Goal: Information Seeking & Learning: Compare options

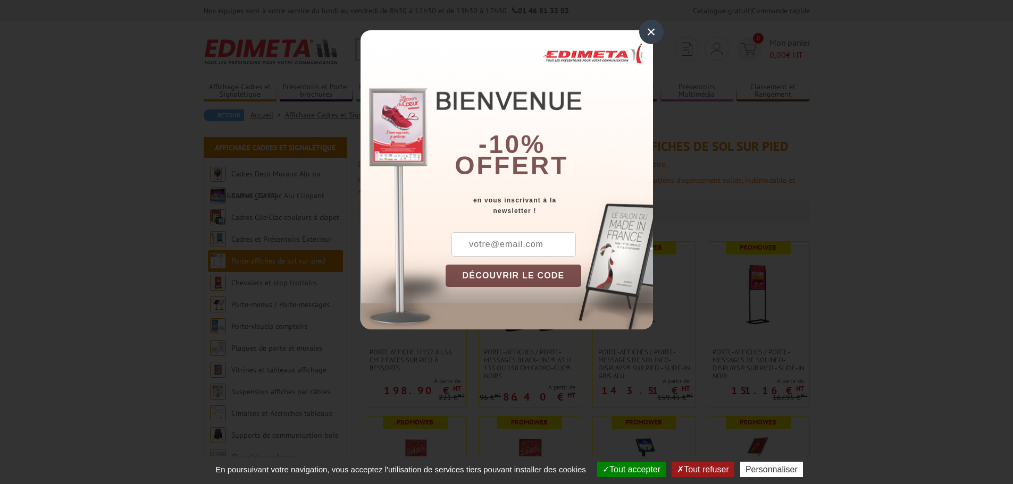
click at [652, 31] on div "×" at bounding box center [651, 32] width 24 height 24
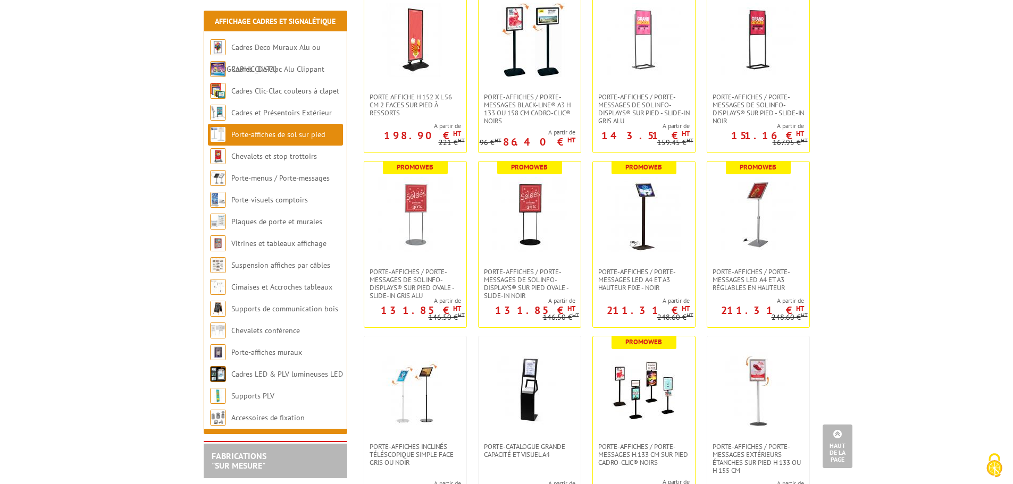
scroll to position [160, 0]
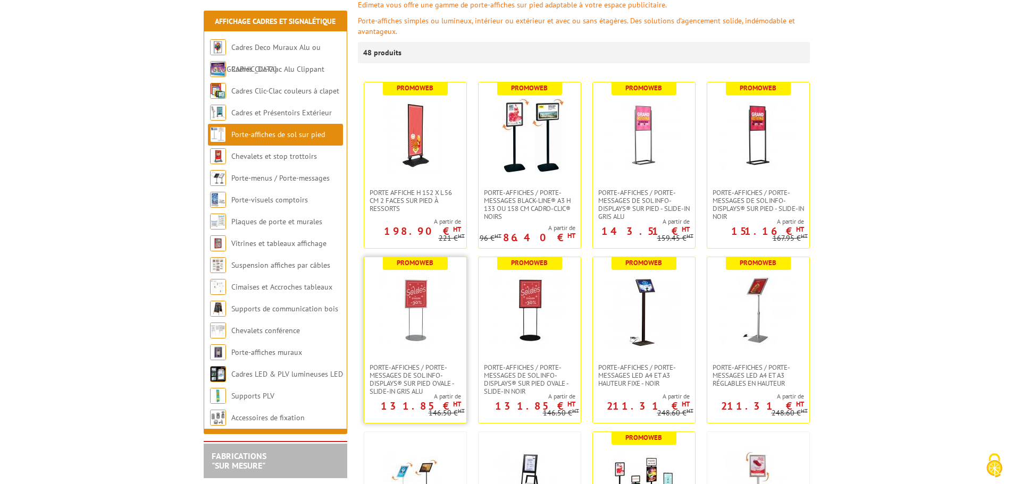
click at [416, 299] on img at bounding box center [415, 310] width 74 height 74
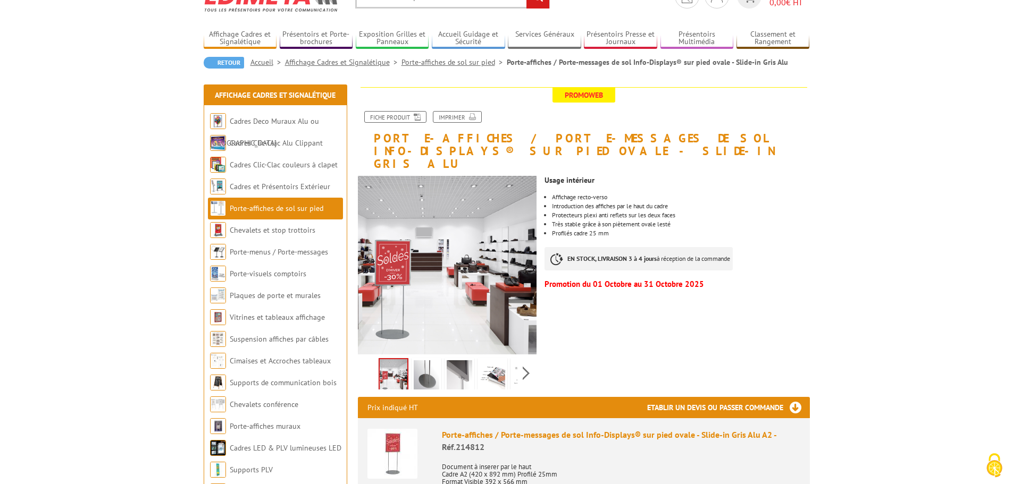
scroll to position [53, 0]
click at [788, 247] on div "Usage intérieur Affichage recto-verso Introduction des affiches par le haut du …" at bounding box center [680, 231] width 273 height 122
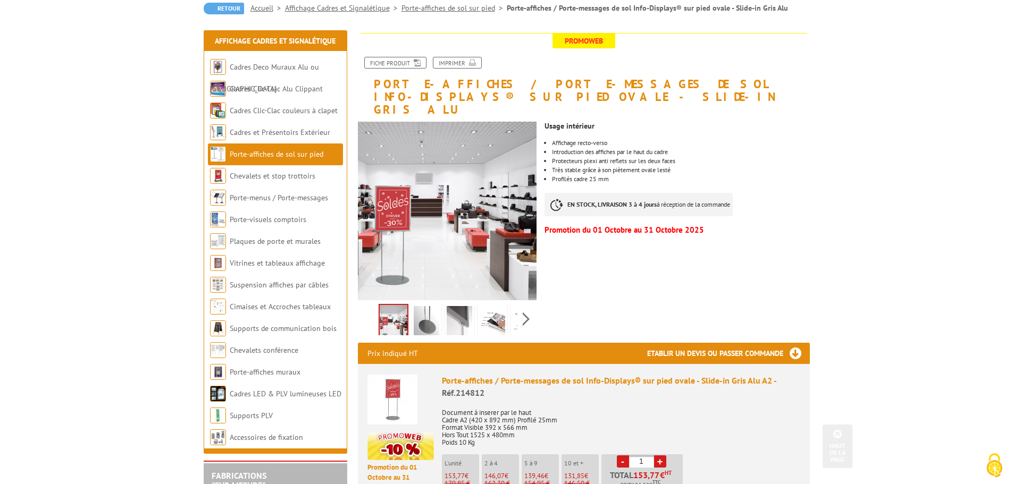
scroll to position [106, 0]
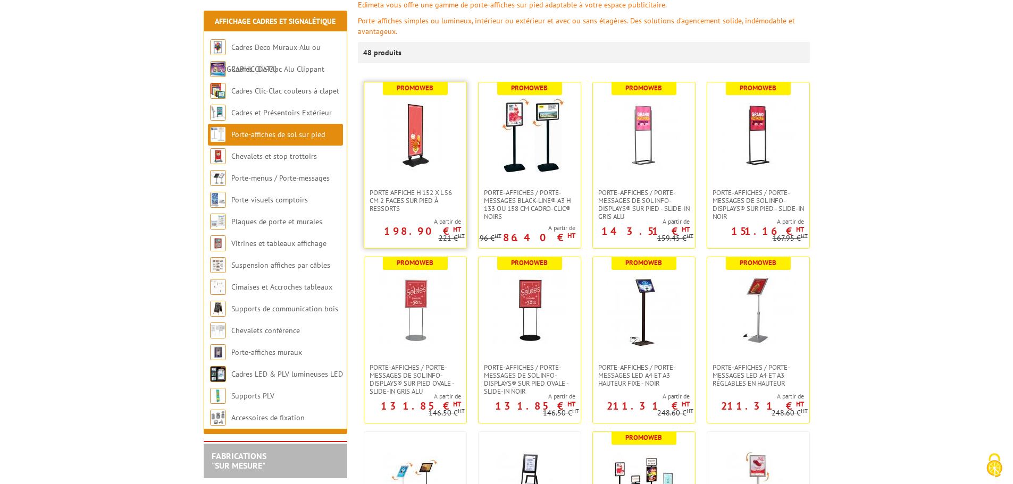
click at [425, 140] on img at bounding box center [415, 135] width 74 height 74
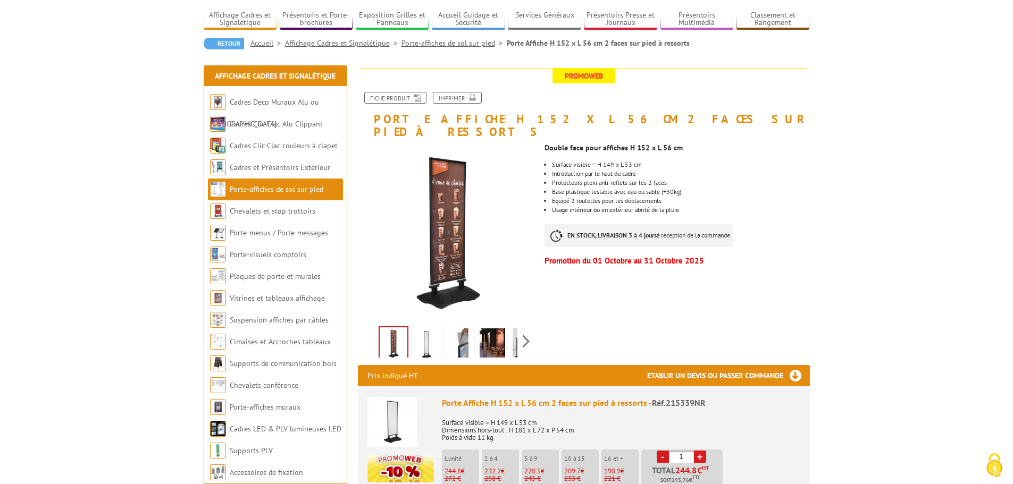
scroll to position [53, 0]
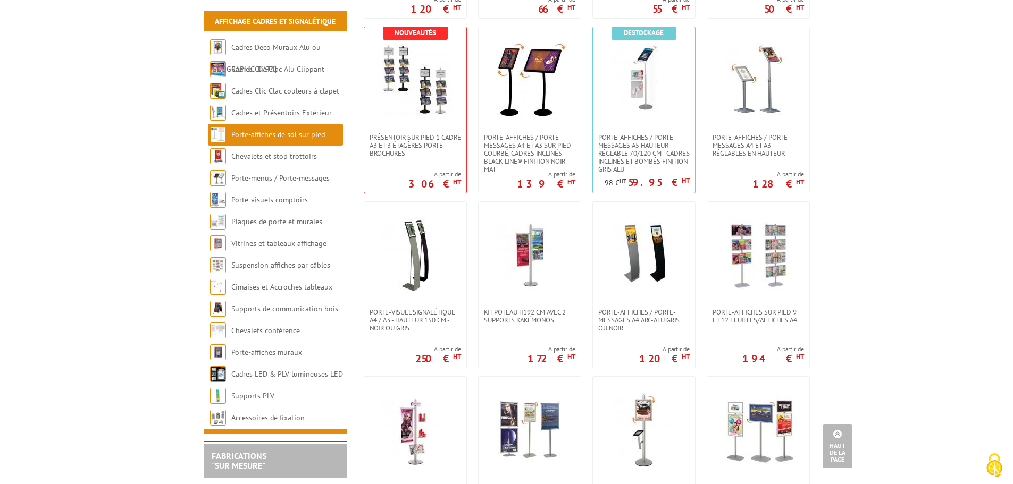
scroll to position [1276, 0]
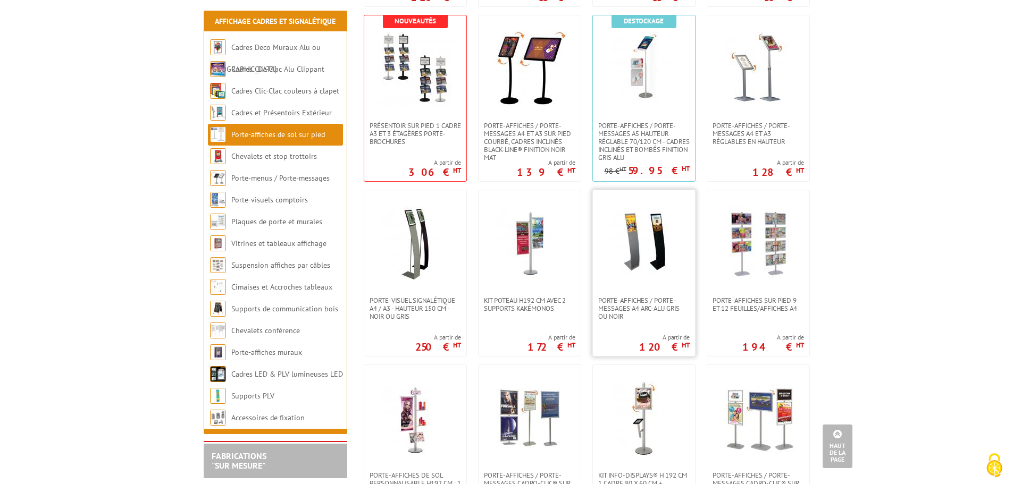
click at [632, 252] on img at bounding box center [644, 243] width 74 height 74
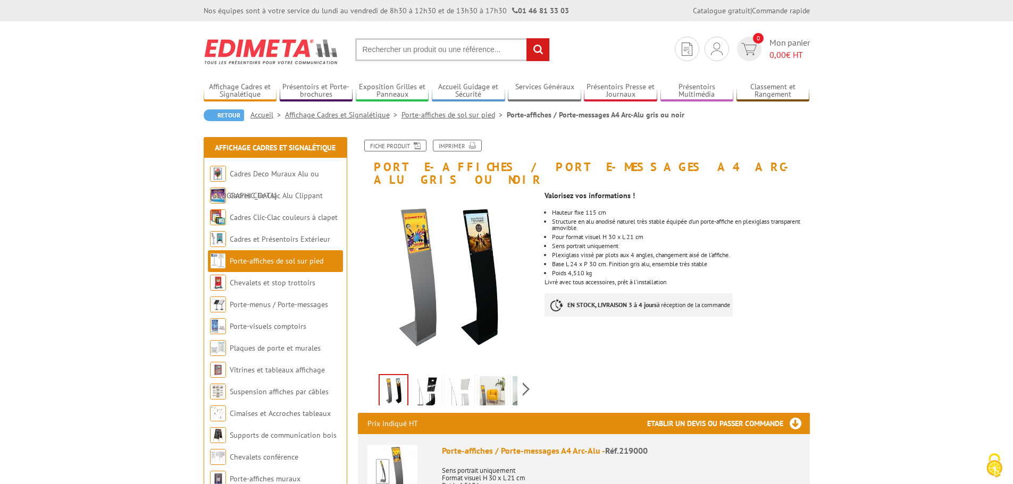
scroll to position [53, 0]
